Goal: Book appointment/travel/reservation

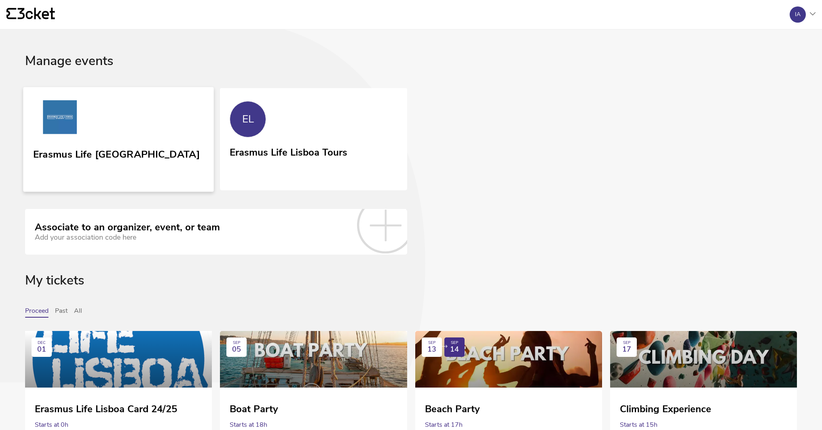
click at [75, 109] on img at bounding box center [60, 118] width 54 height 37
click at [296, 125] on link "EL Erasmus Life Lisboa Tours" at bounding box center [313, 138] width 190 height 103
click at [125, 123] on link "Erasmus Life [GEOGRAPHIC_DATA]" at bounding box center [118, 139] width 190 height 105
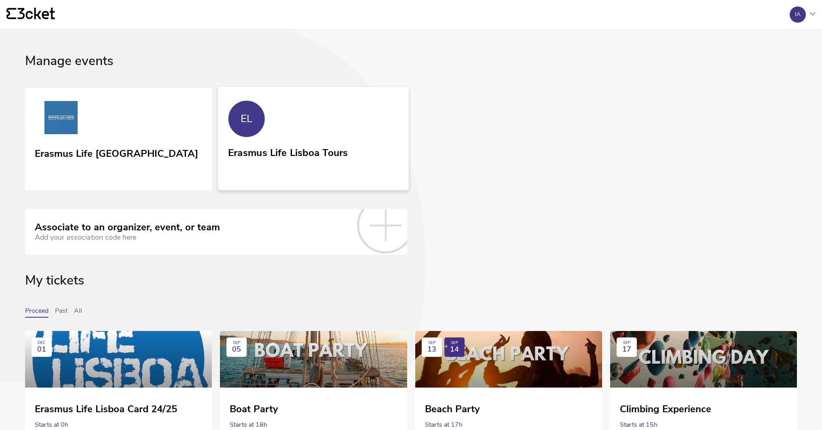
click at [396, 164] on link "EL Erasmus Life Lisboa Tours" at bounding box center [313, 138] width 190 height 103
drag, startPoint x: 108, startPoint y: 133, endPoint x: 117, endPoint y: 127, distance: 10.3
click at [108, 133] on link "Erasmus Life [GEOGRAPHIC_DATA]" at bounding box center [118, 139] width 190 height 105
